Goal: Transaction & Acquisition: Purchase product/service

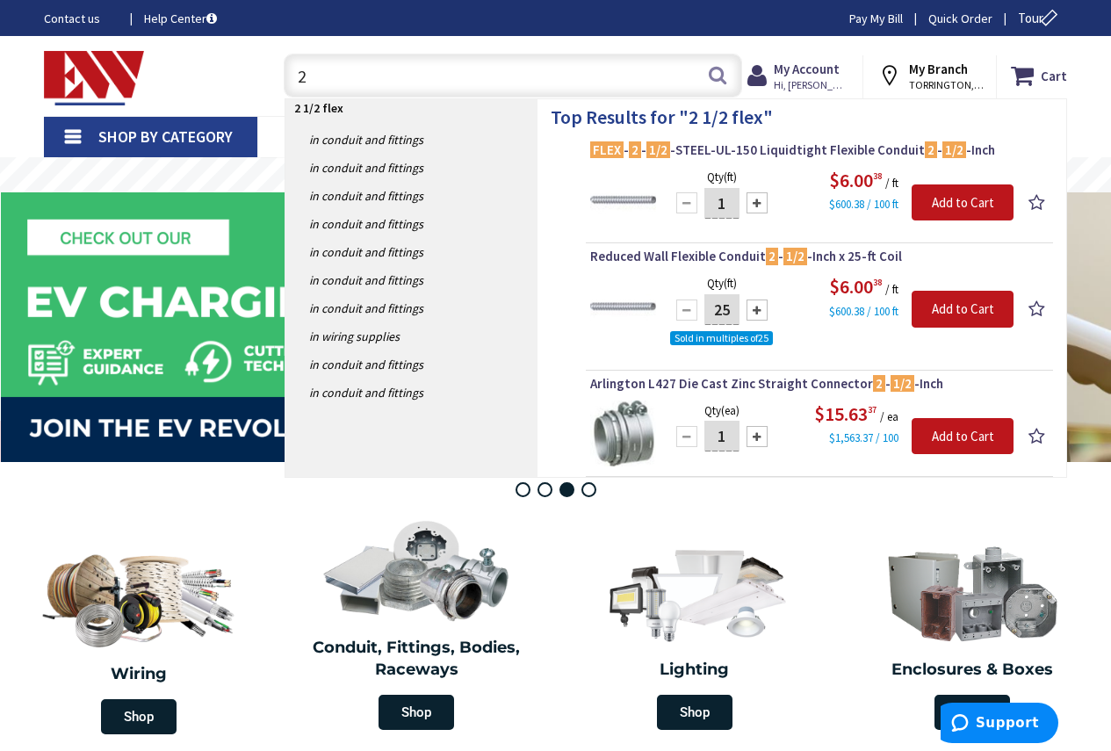
type input "2"
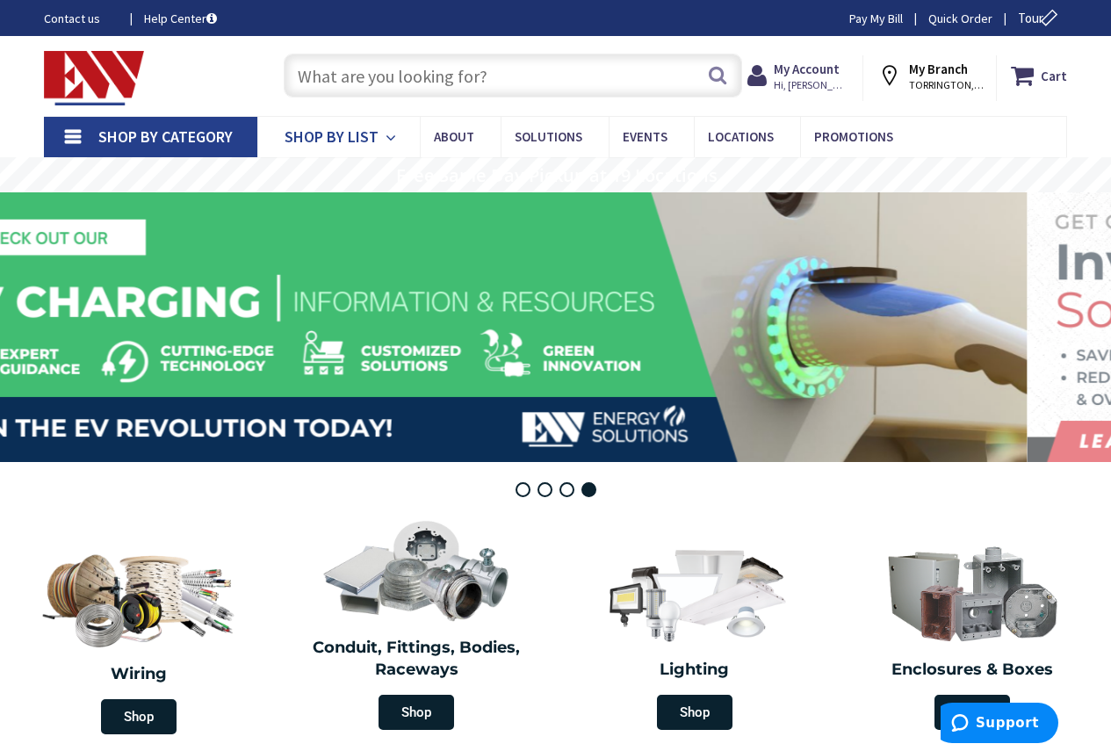
click at [392, 139] on icon at bounding box center [394, 138] width 17 height 39
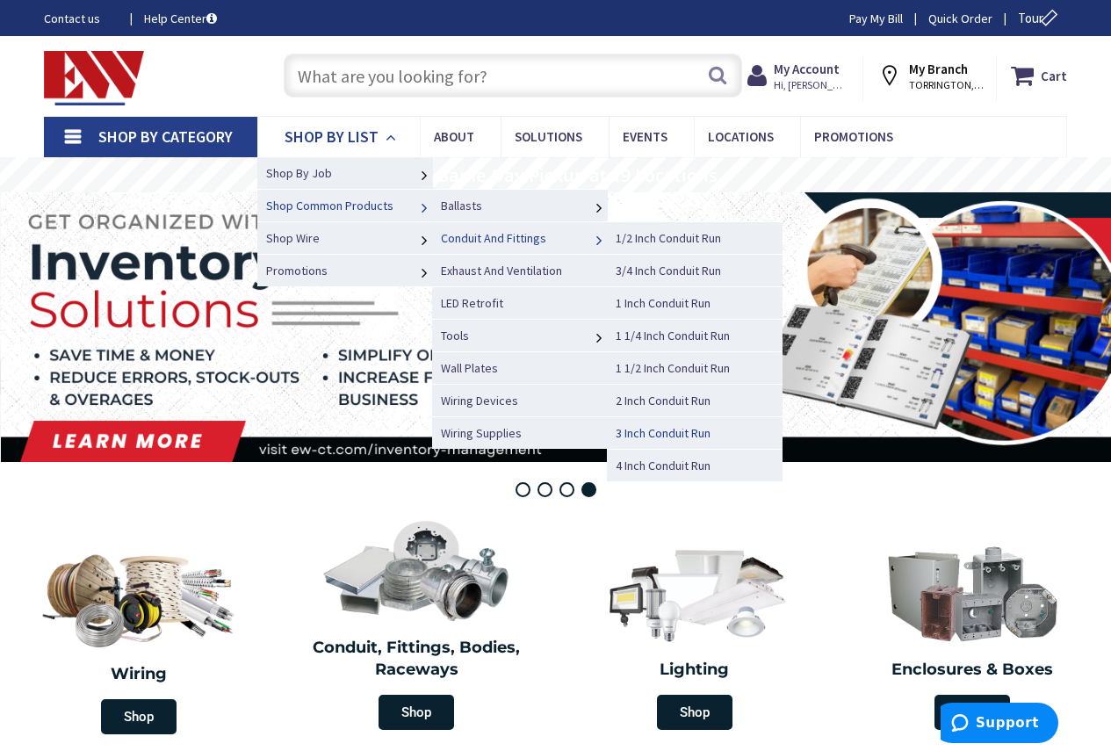
click at [630, 428] on span "3 Inch Conduit Run" at bounding box center [663, 433] width 95 height 16
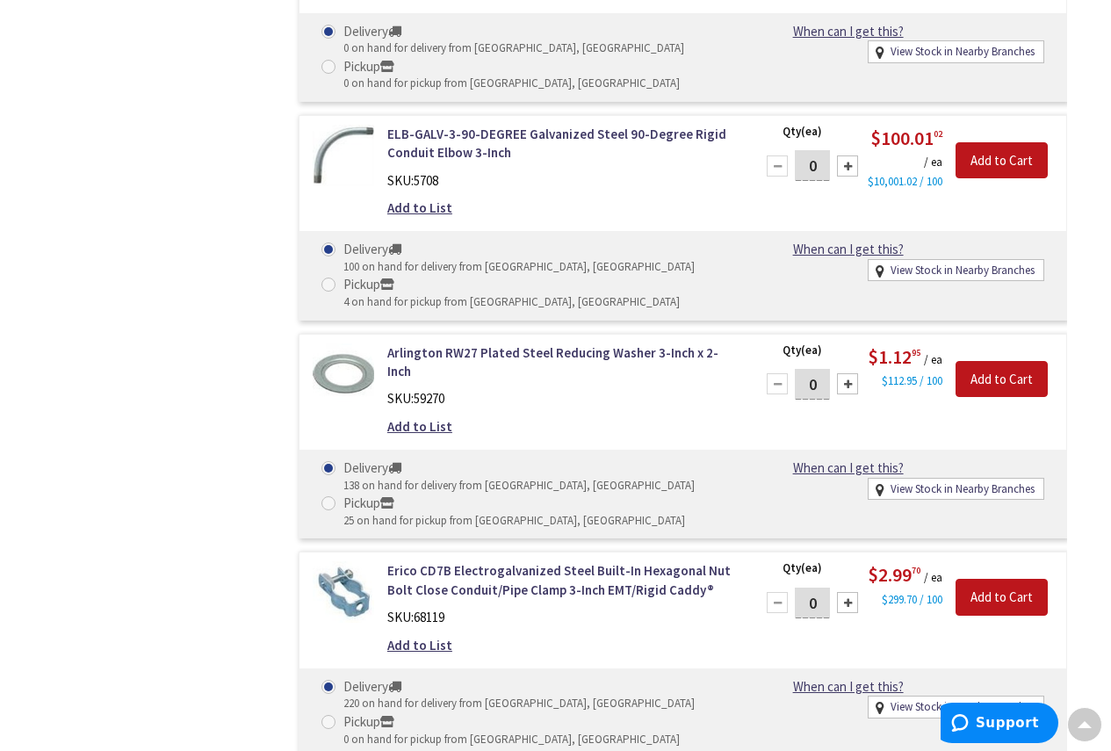
scroll to position [2550, 0]
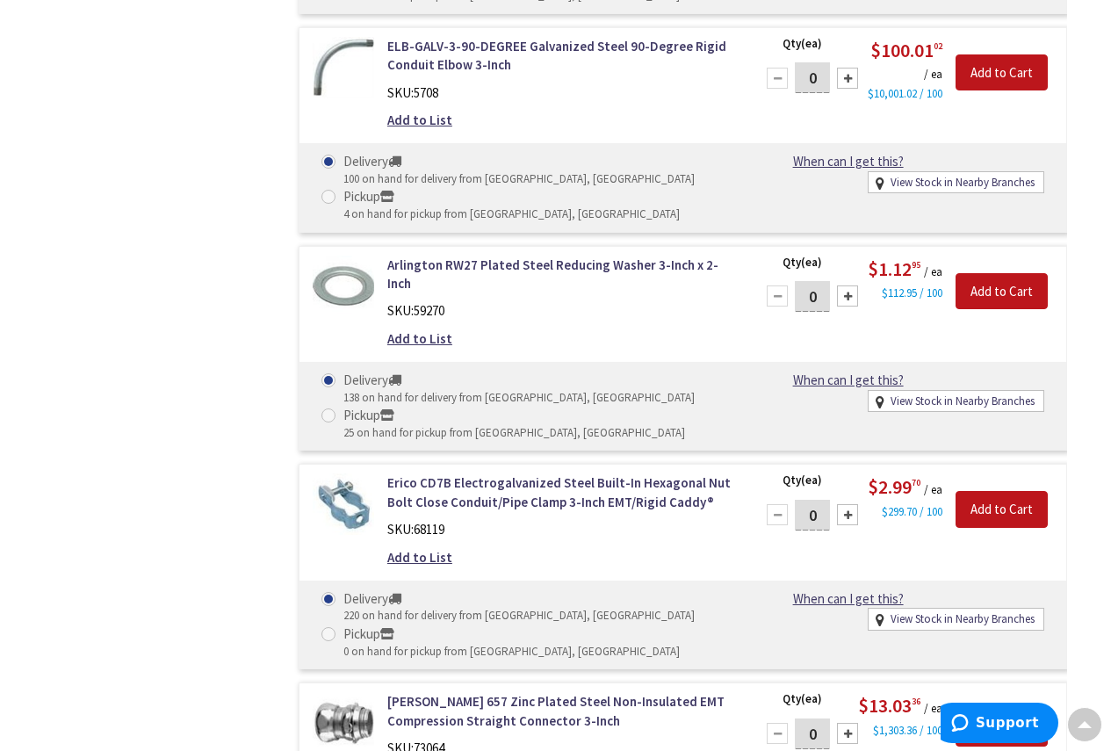
click at [765, 507] on div "Qty (ea) 0 Please select a quantity" at bounding box center [808, 509] width 97 height 72
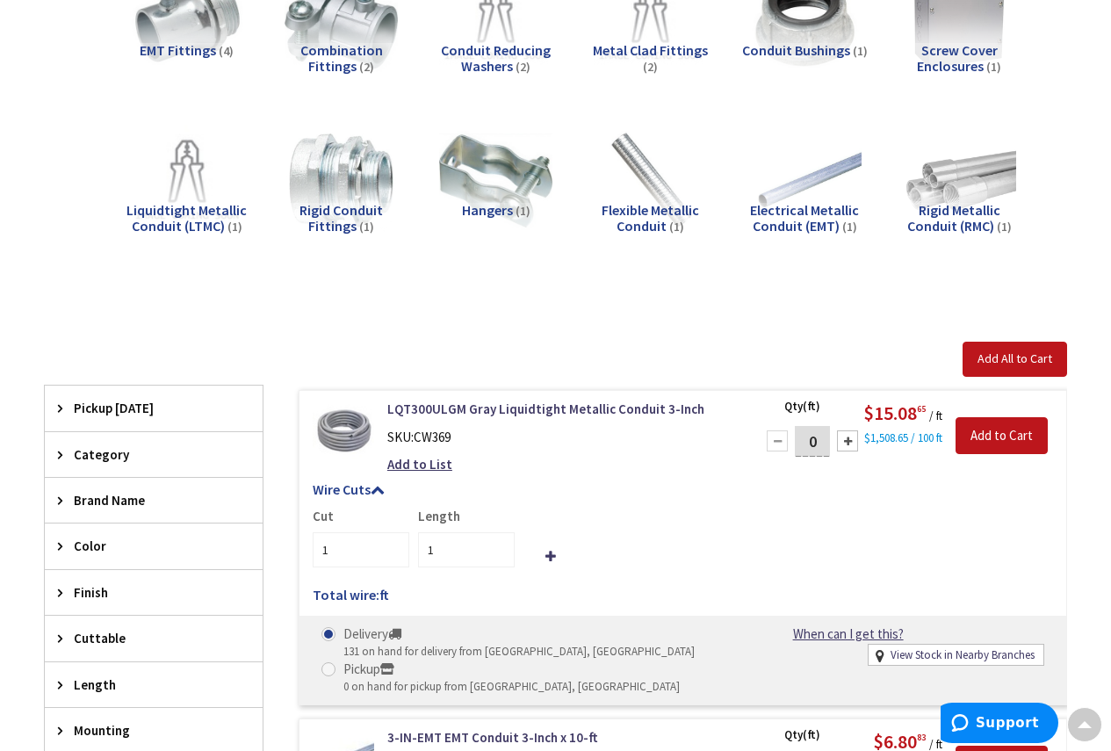
scroll to position [145, 0]
